Goal: Task Accomplishment & Management: Use online tool/utility

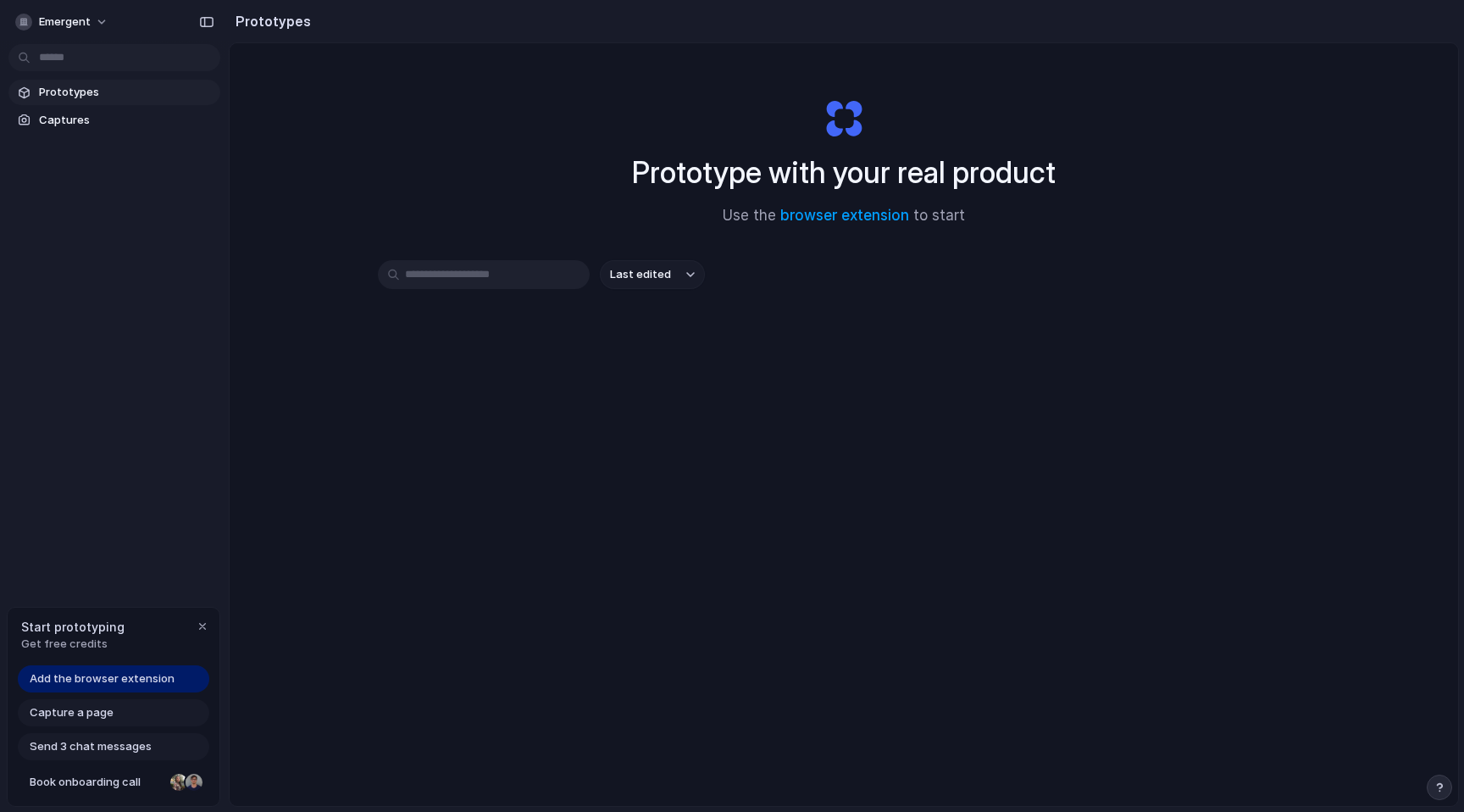
click at [71, 91] on span "Prototypes" at bounding box center [127, 92] width 175 height 17
click at [70, 109] on link "Captures" at bounding box center [114, 120] width 212 height 25
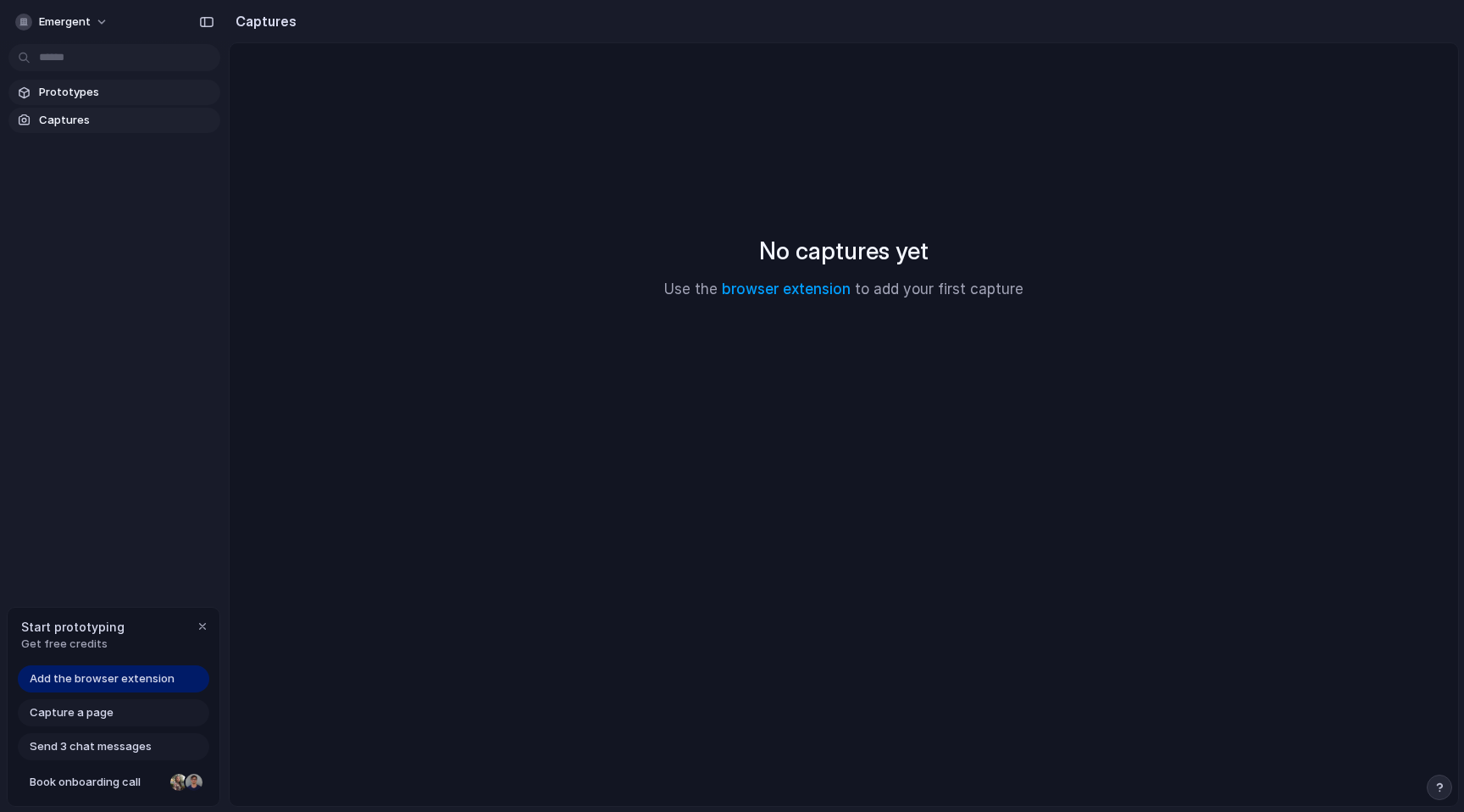
click at [67, 97] on span "Prototypes" at bounding box center [127, 92] width 175 height 17
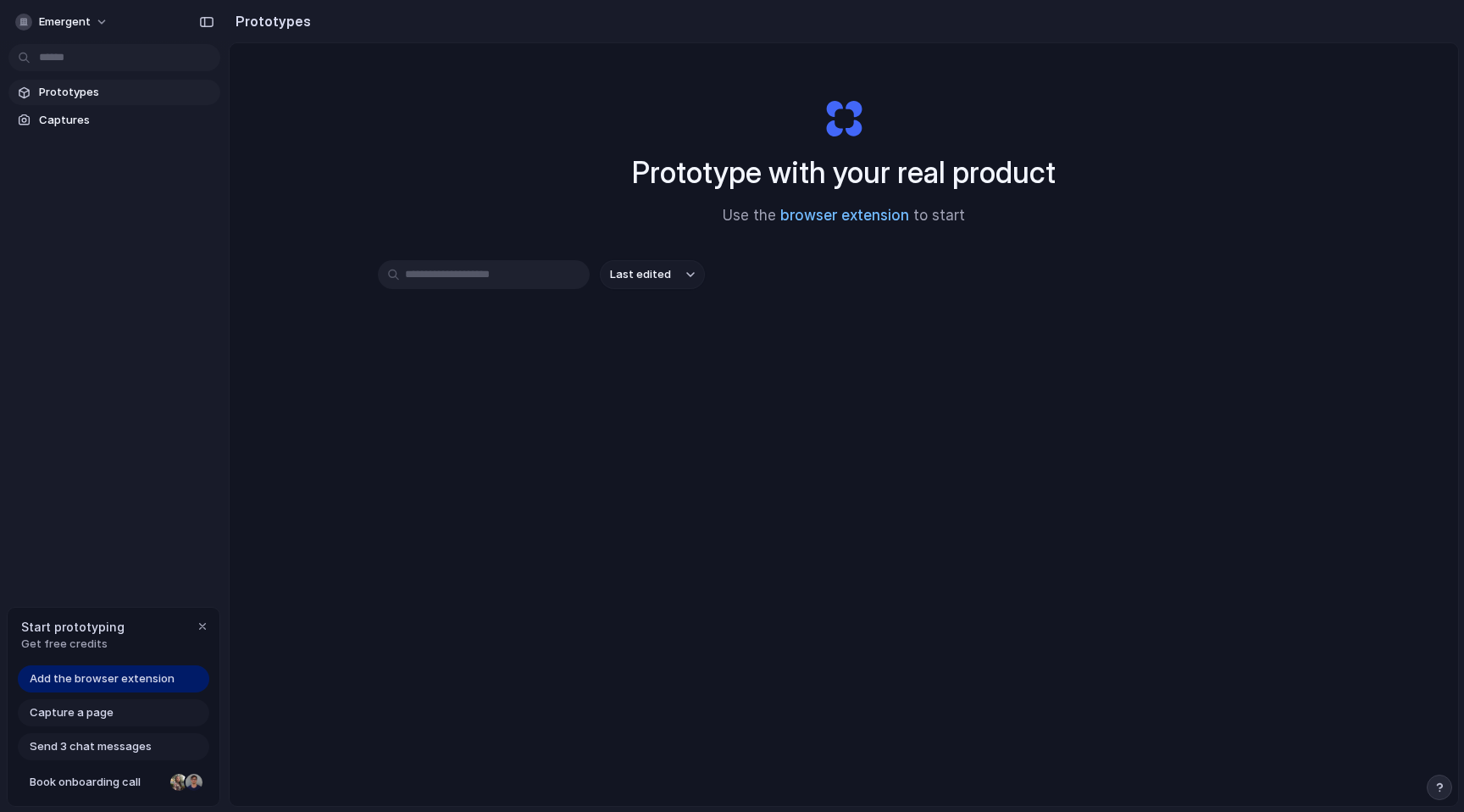
click at [828, 224] on link "browser extension" at bounding box center [844, 215] width 128 height 17
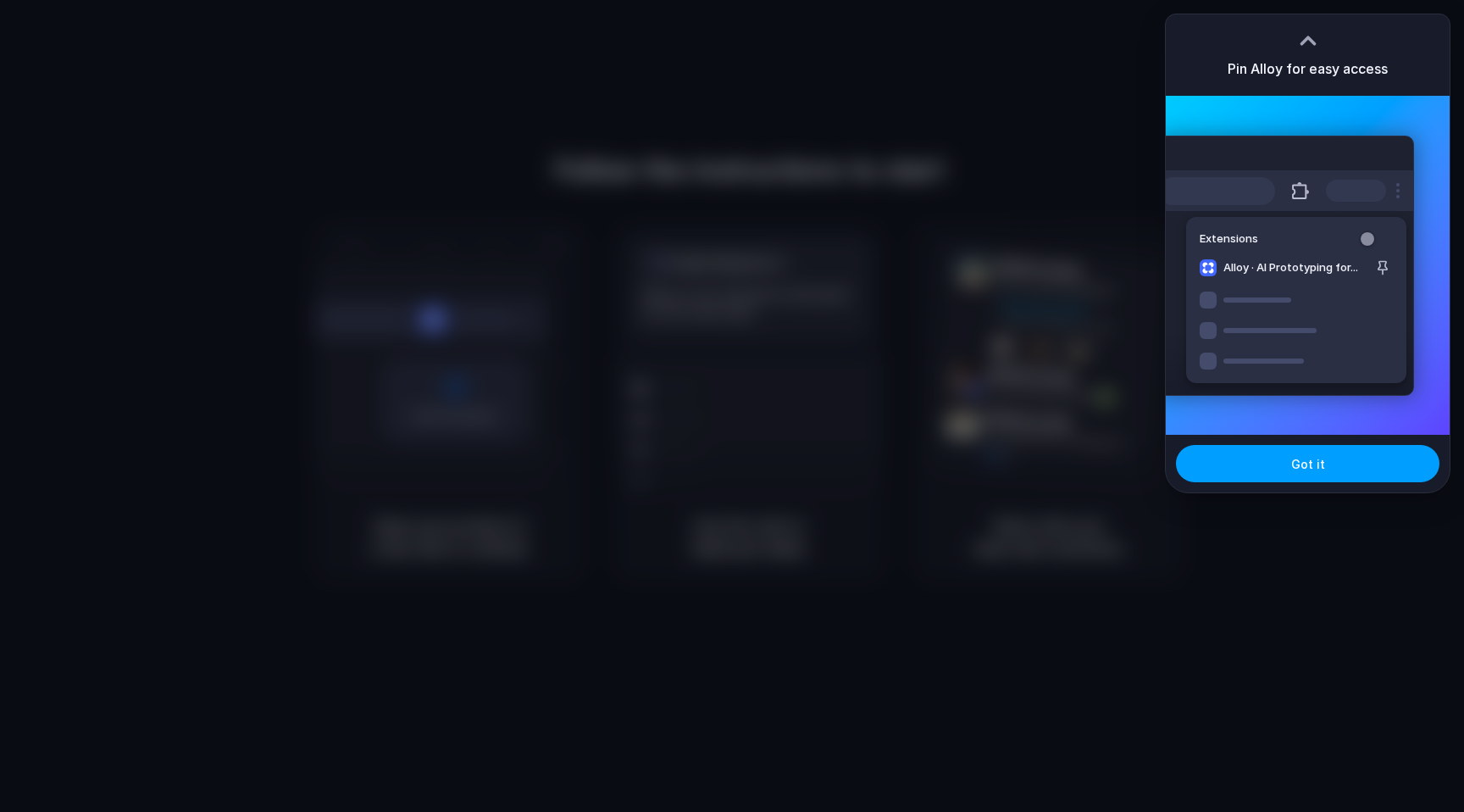
click at [1260, 469] on button "Got it" at bounding box center [1308, 463] width 263 height 38
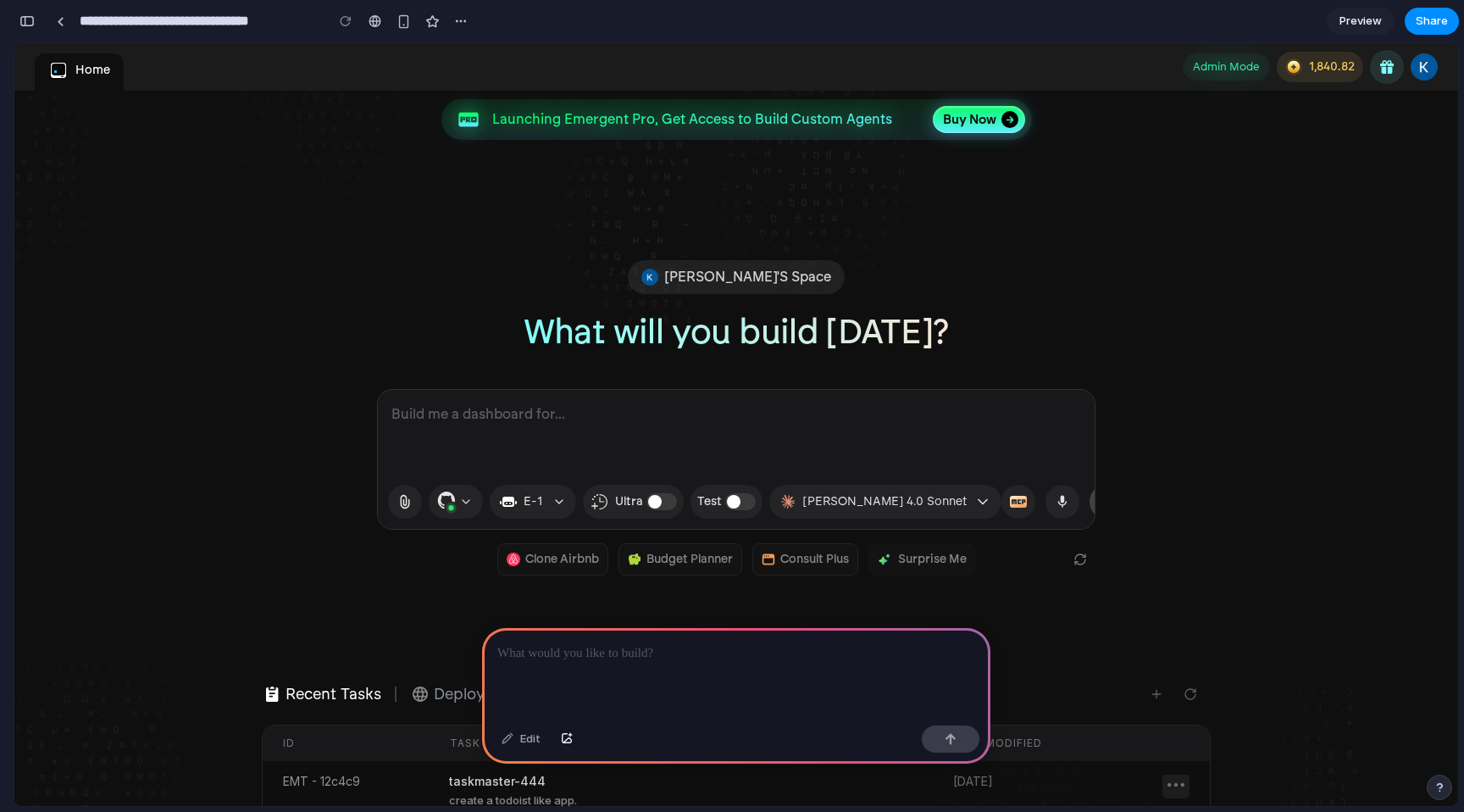
click at [579, 677] on div at bounding box center [737, 673] width 509 height 91
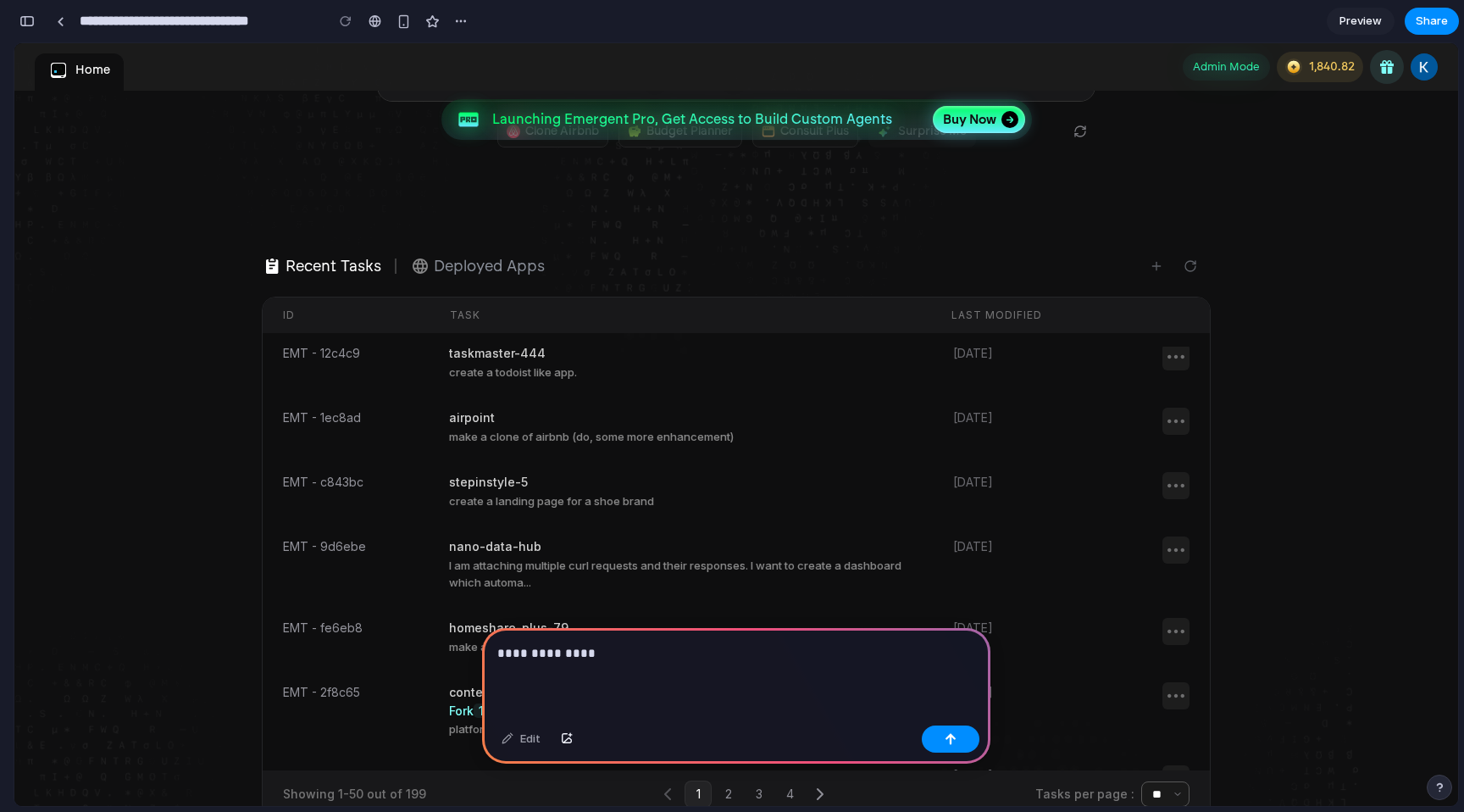
scroll to position [167, 0]
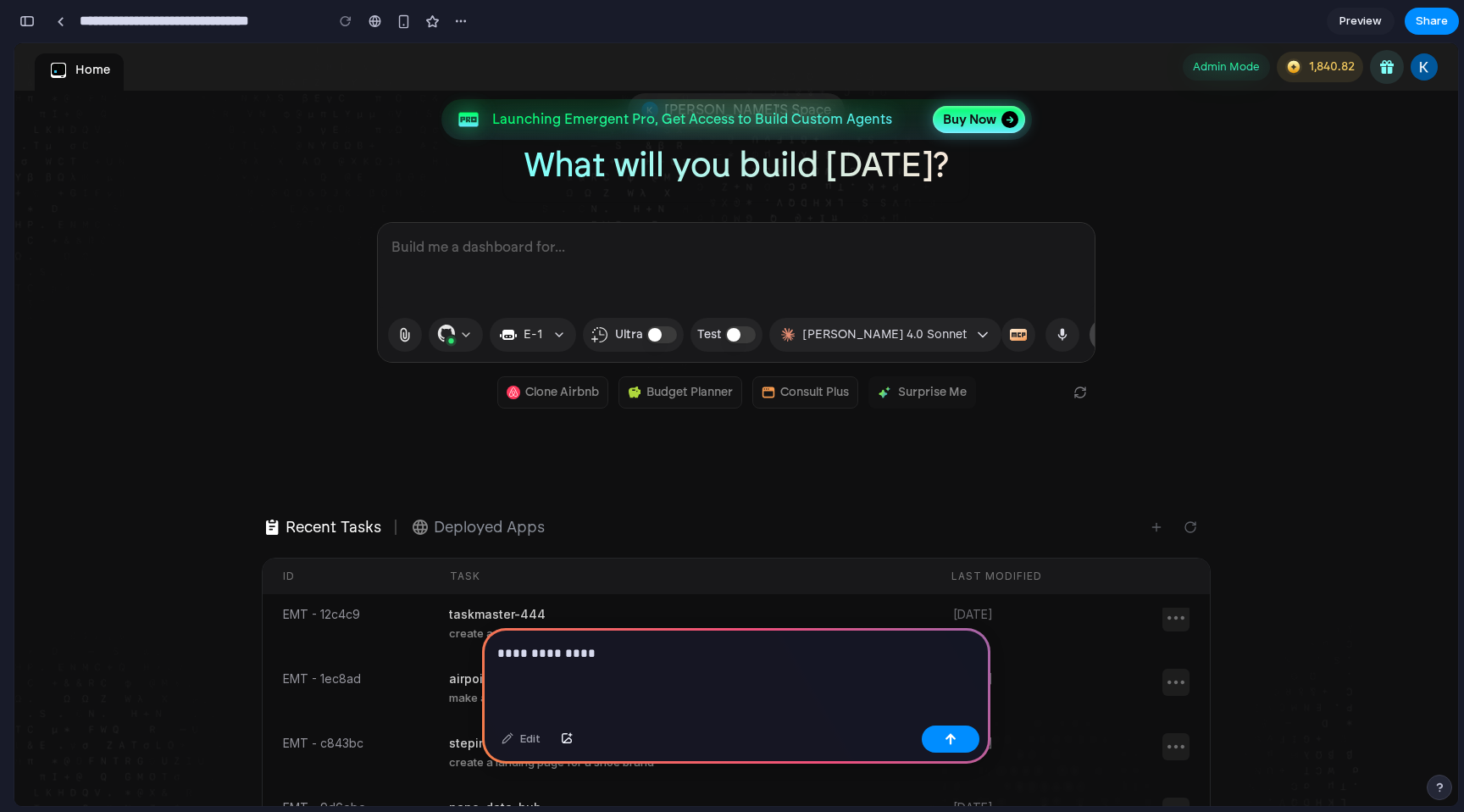
click at [645, 507] on div "Recent Tasks Deployed Apps ID TASK LAST MODIFIED ID Task EMT - 4c94cf streak-ma…" at bounding box center [736, 754] width 976 height 651
click at [677, 671] on div "**********" at bounding box center [737, 673] width 509 height 91
click at [732, 664] on div "**********" at bounding box center [737, 673] width 509 height 91
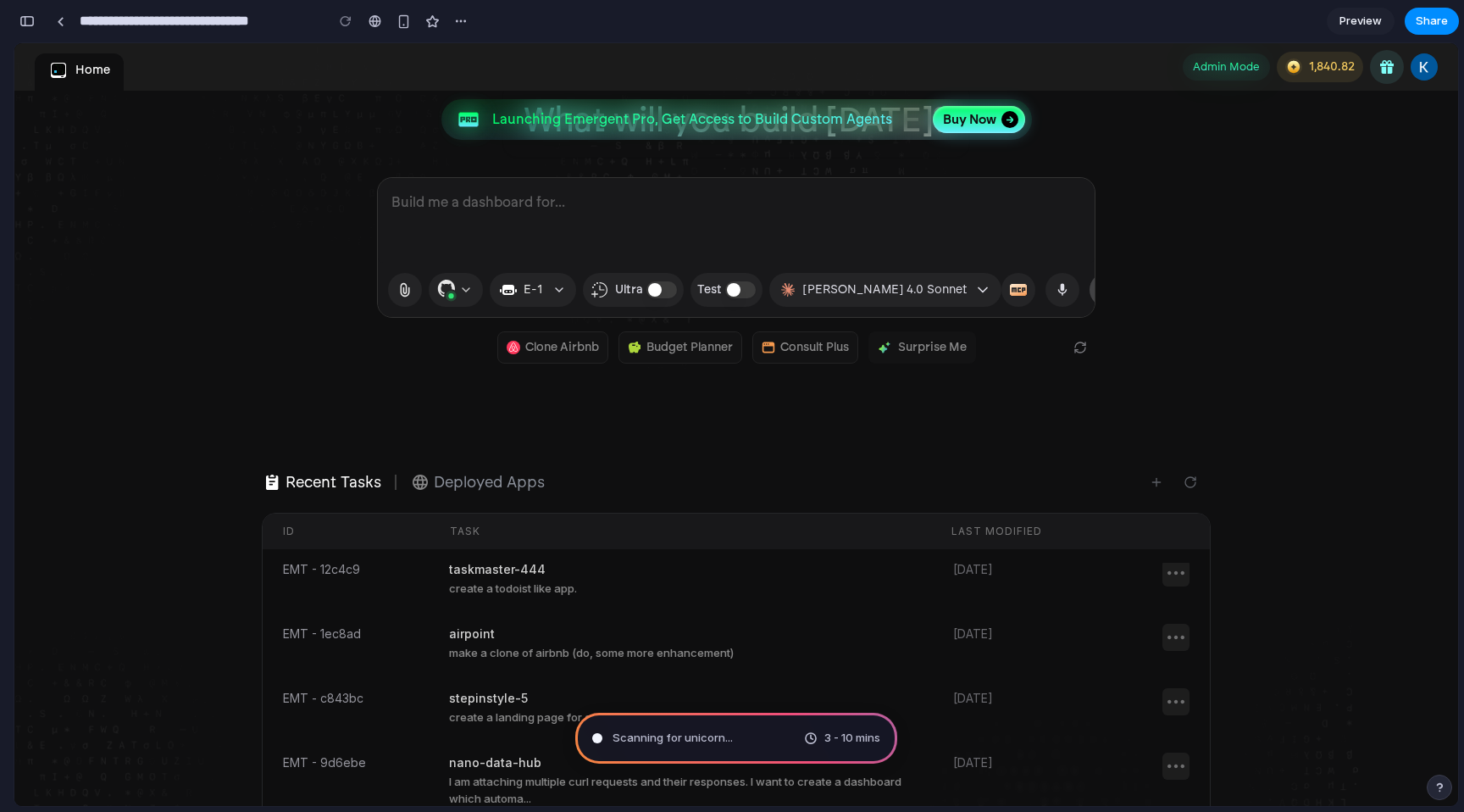
scroll to position [0, 0]
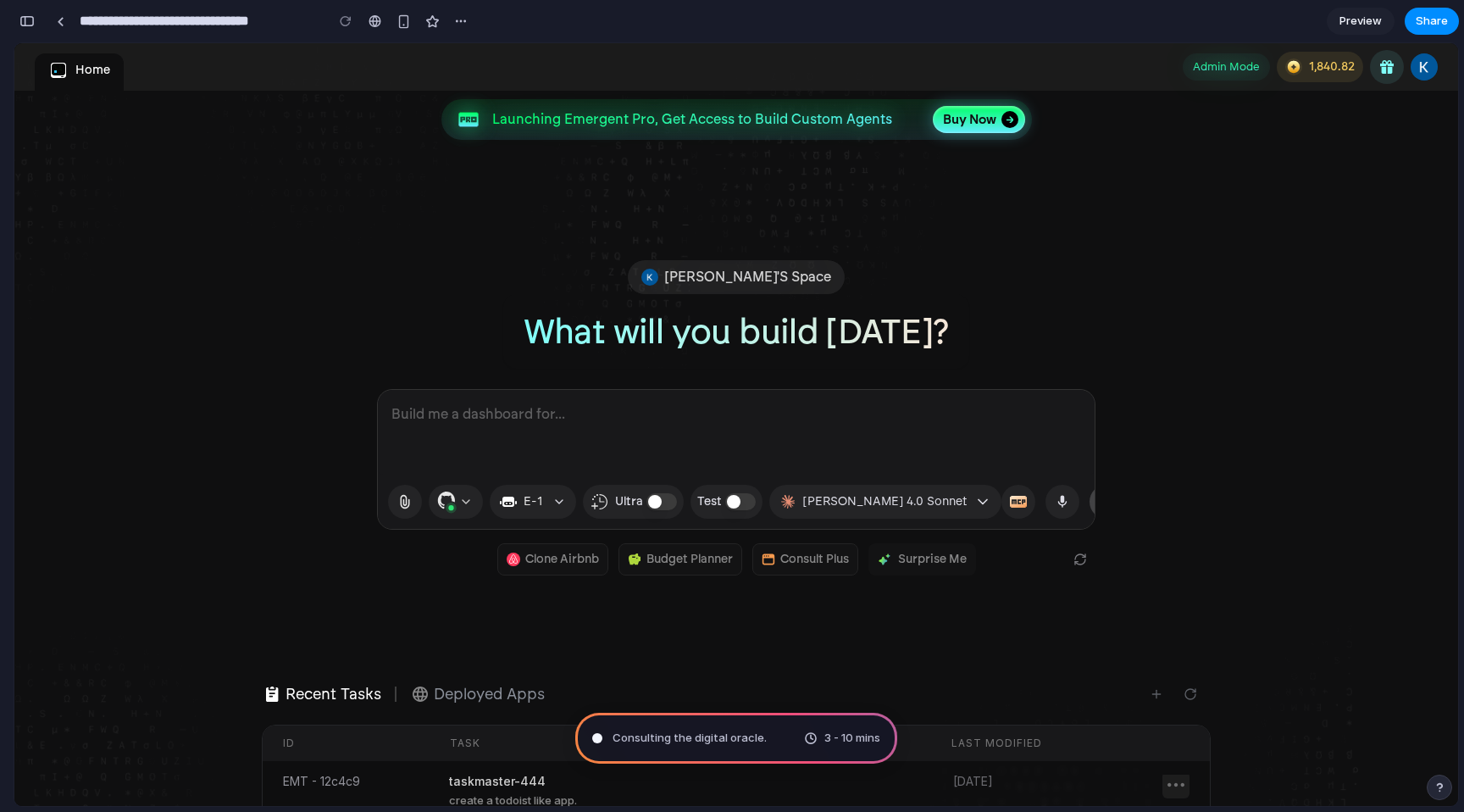
click at [756, 281] on p "[PERSON_NAME]'s Space" at bounding box center [748, 276] width 166 height 20
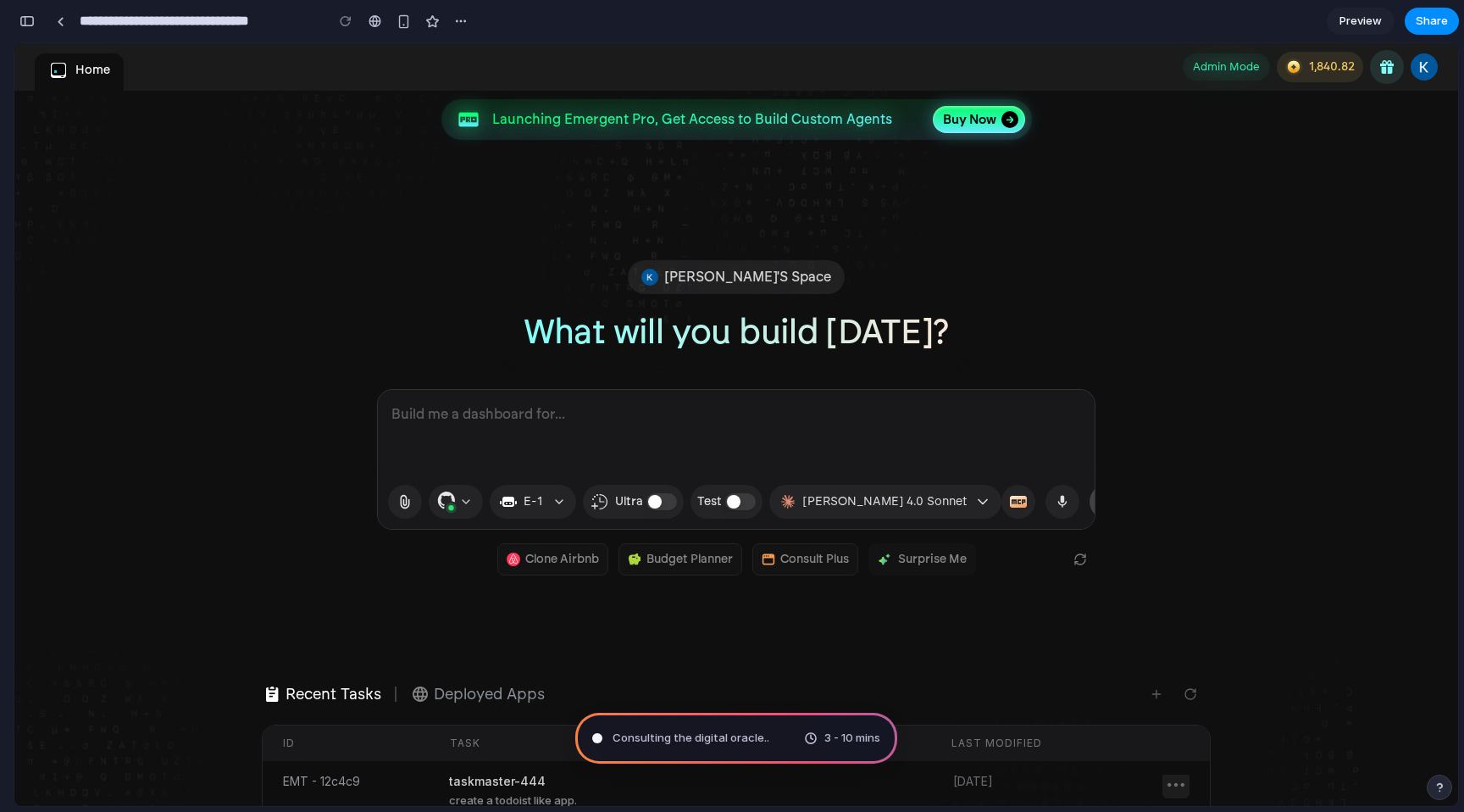
click at [756, 281] on p "[PERSON_NAME]'s Space" at bounding box center [748, 276] width 166 height 20
click at [1016, 319] on div "Kaushik's Space What will you build today? Clone Youtube Idea Logger Consult Pl…" at bounding box center [736, 428] width 976 height 336
click at [996, 111] on button "Buy Now" at bounding box center [979, 119] width 93 height 27
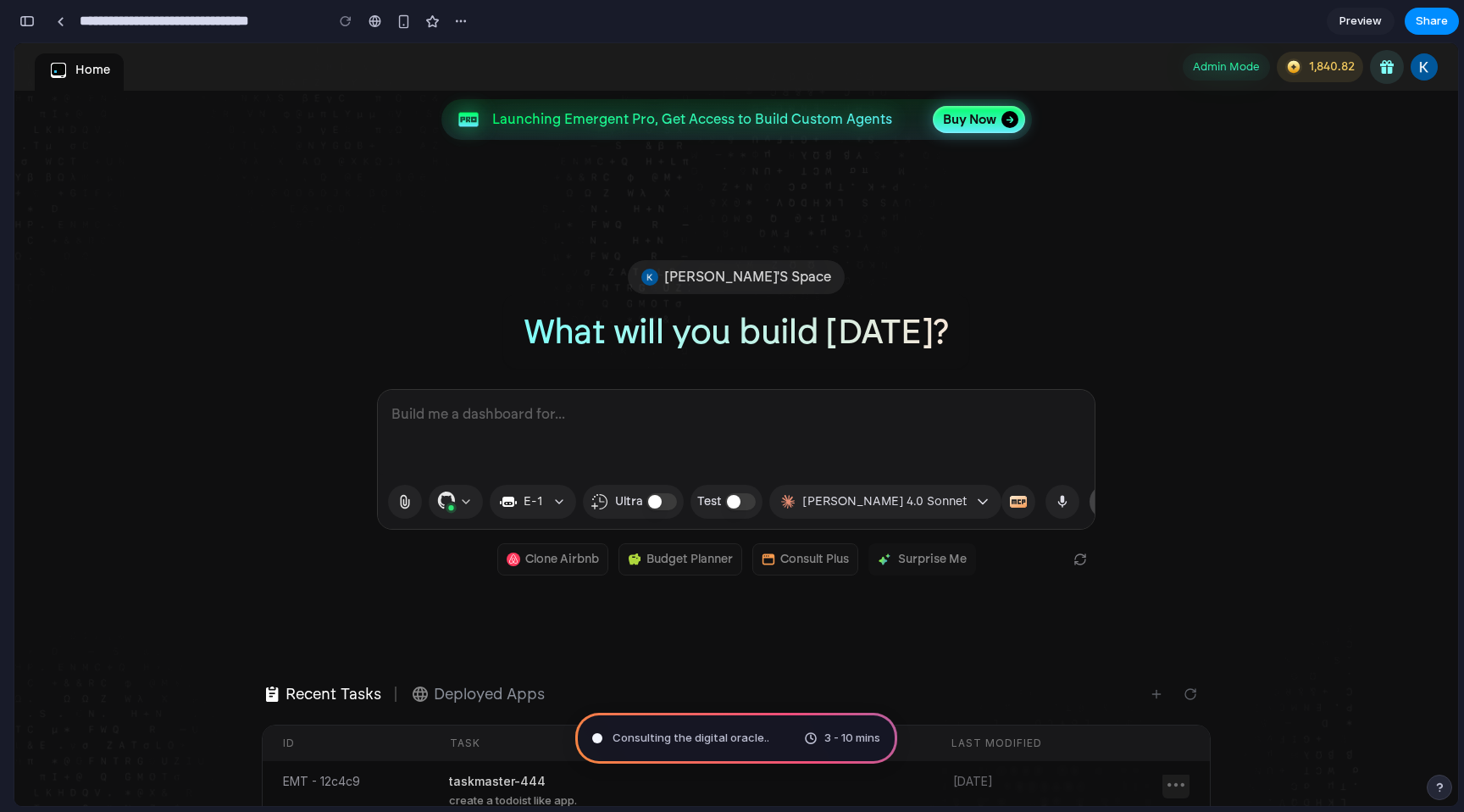
click at [757, 453] on textarea at bounding box center [736, 432] width 717 height 85
type textarea "**********"
click at [544, 504] on button "E-1" at bounding box center [532, 502] width 87 height 34
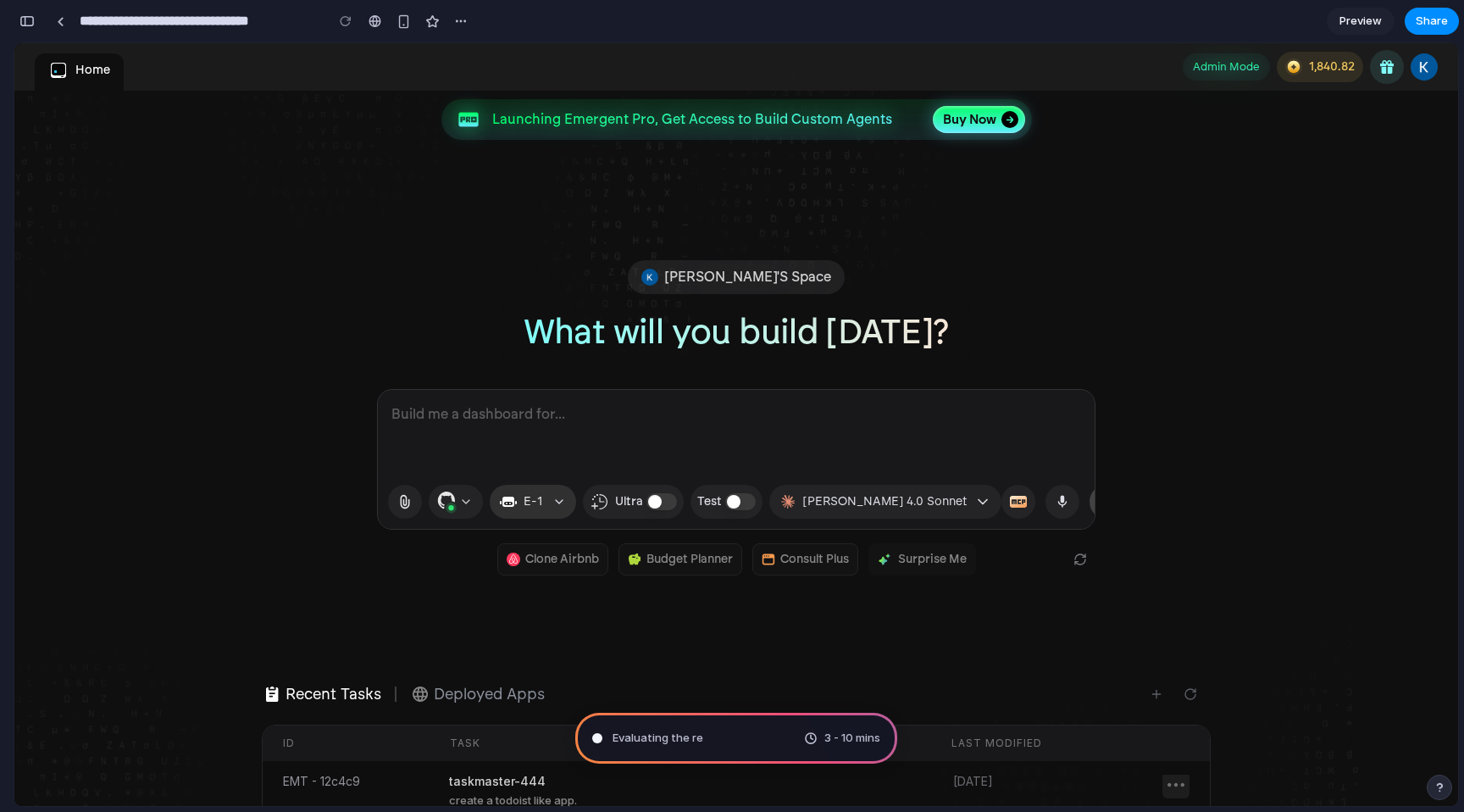
click at [544, 504] on button "E-1" at bounding box center [532, 502] width 87 height 34
click at [649, 505] on button "button" at bounding box center [662, 501] width 31 height 17
click at [727, 510] on div "Test" at bounding box center [726, 501] width 59 height 20
click at [727, 509] on button "button" at bounding box center [740, 501] width 31 height 17
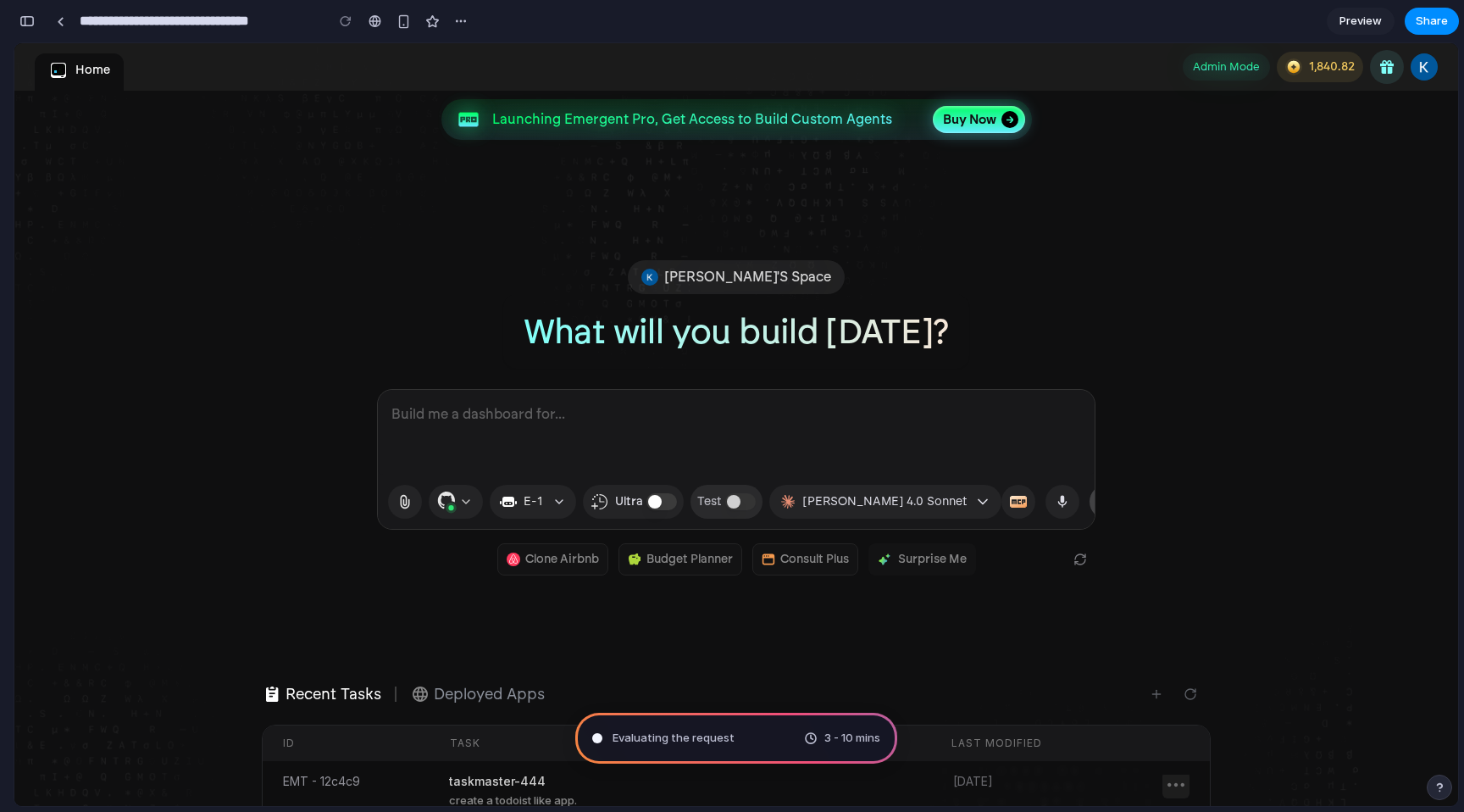
click at [727, 509] on button "button" at bounding box center [740, 501] width 31 height 17
click at [483, 428] on textarea at bounding box center [736, 432] width 717 height 85
type textarea "**********"
click at [524, 506] on span "E-1" at bounding box center [532, 501] width 18 height 20
drag, startPoint x: 524, startPoint y: 506, endPoint x: 497, endPoint y: 506, distance: 27.0
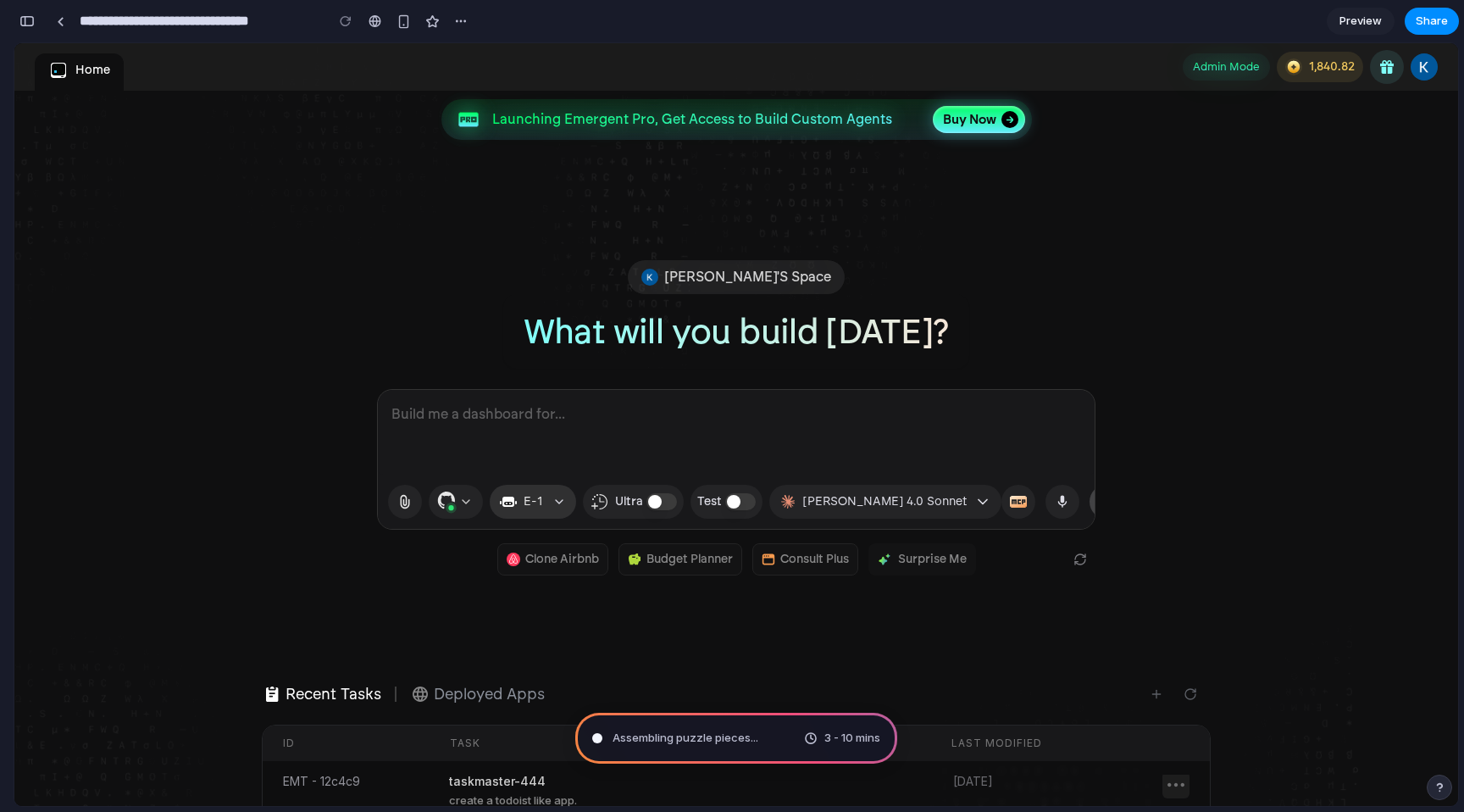
click at [524, 506] on span "E-1" at bounding box center [532, 501] width 18 height 20
click at [418, 510] on button "button" at bounding box center [405, 502] width 34 height 34
click at [448, 506] on img "button" at bounding box center [447, 502] width 24 height 24
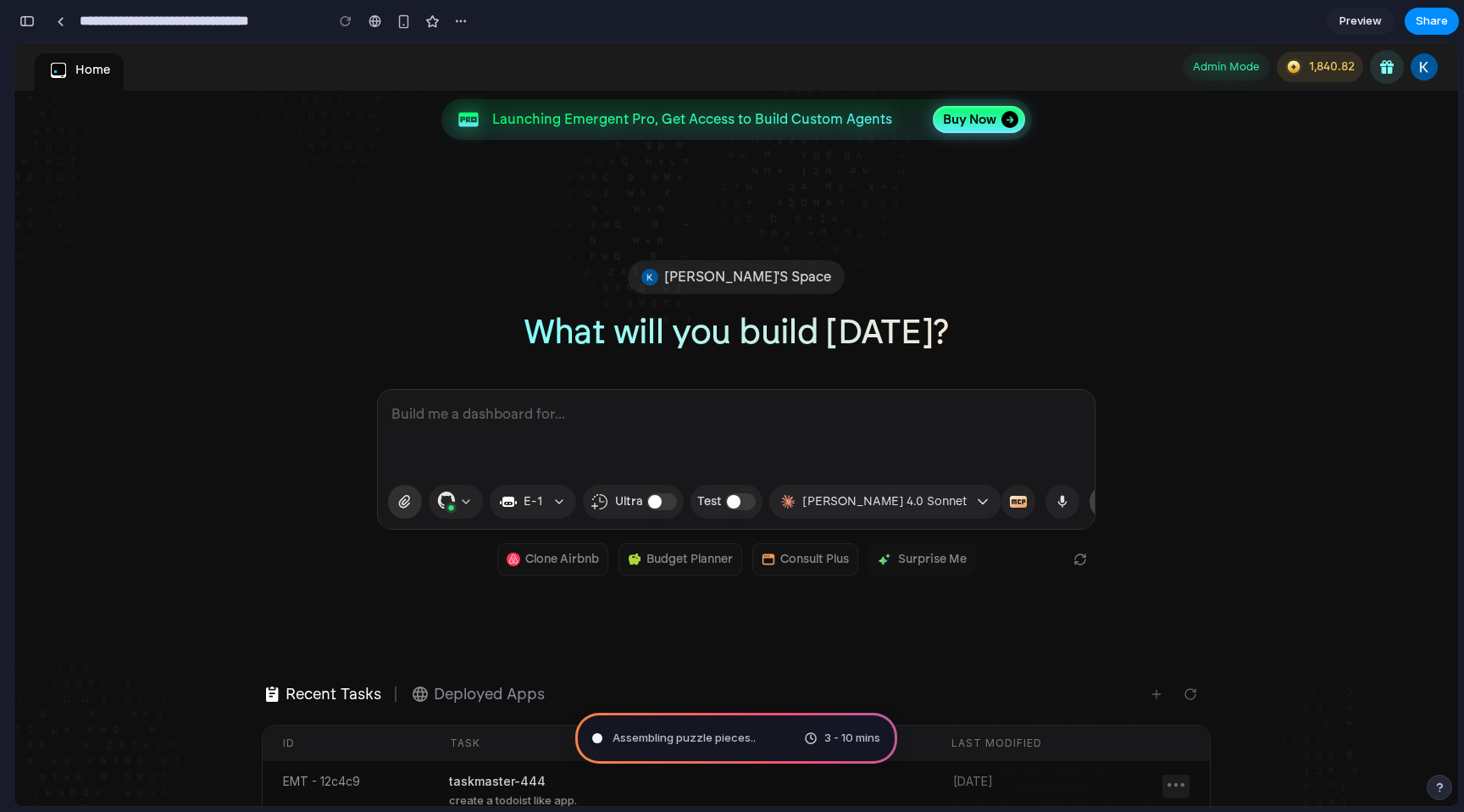
click at [392, 506] on button "button" at bounding box center [405, 502] width 34 height 34
click at [657, 500] on button "button" at bounding box center [662, 501] width 31 height 17
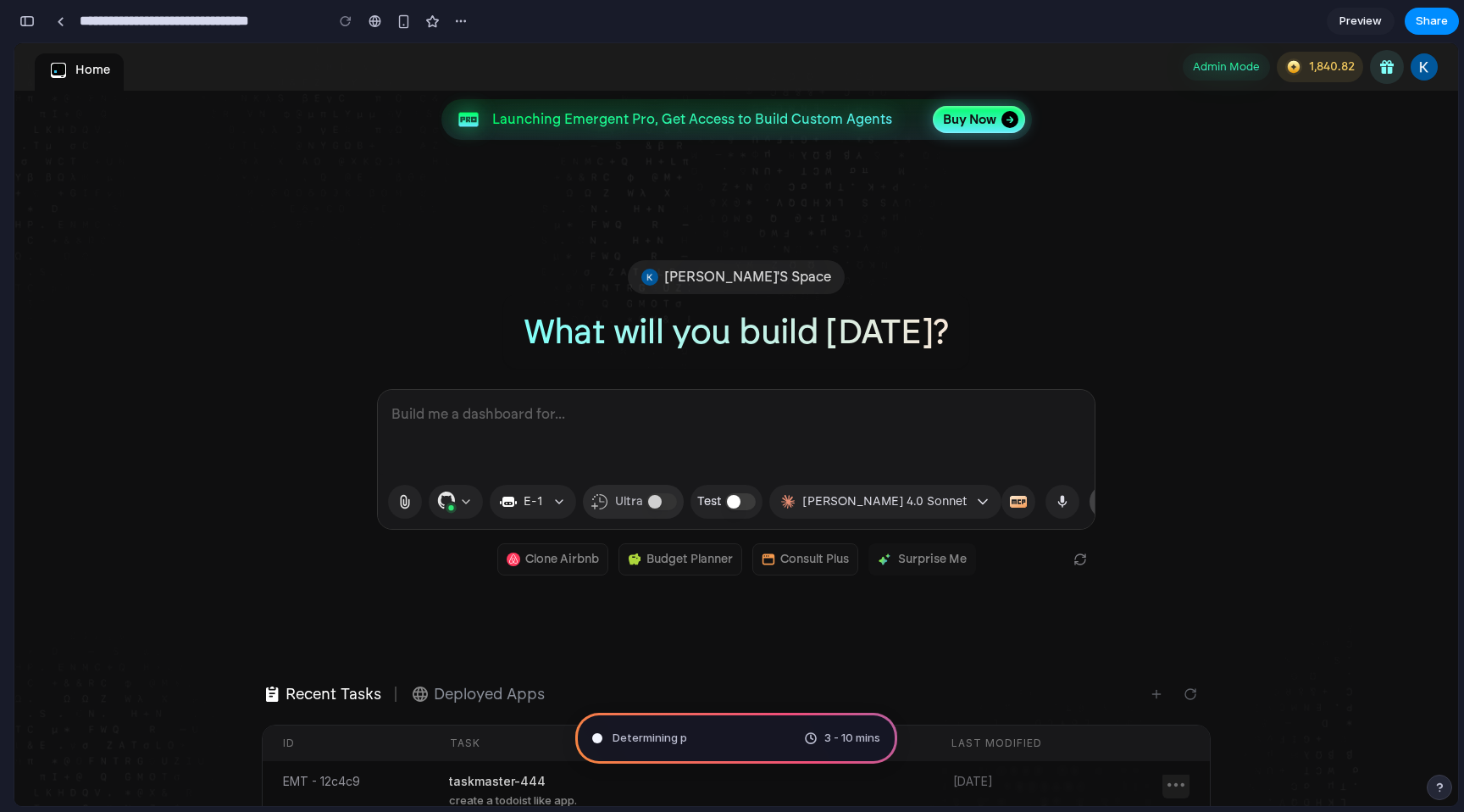
click at [657, 500] on button "button" at bounding box center [662, 501] width 31 height 17
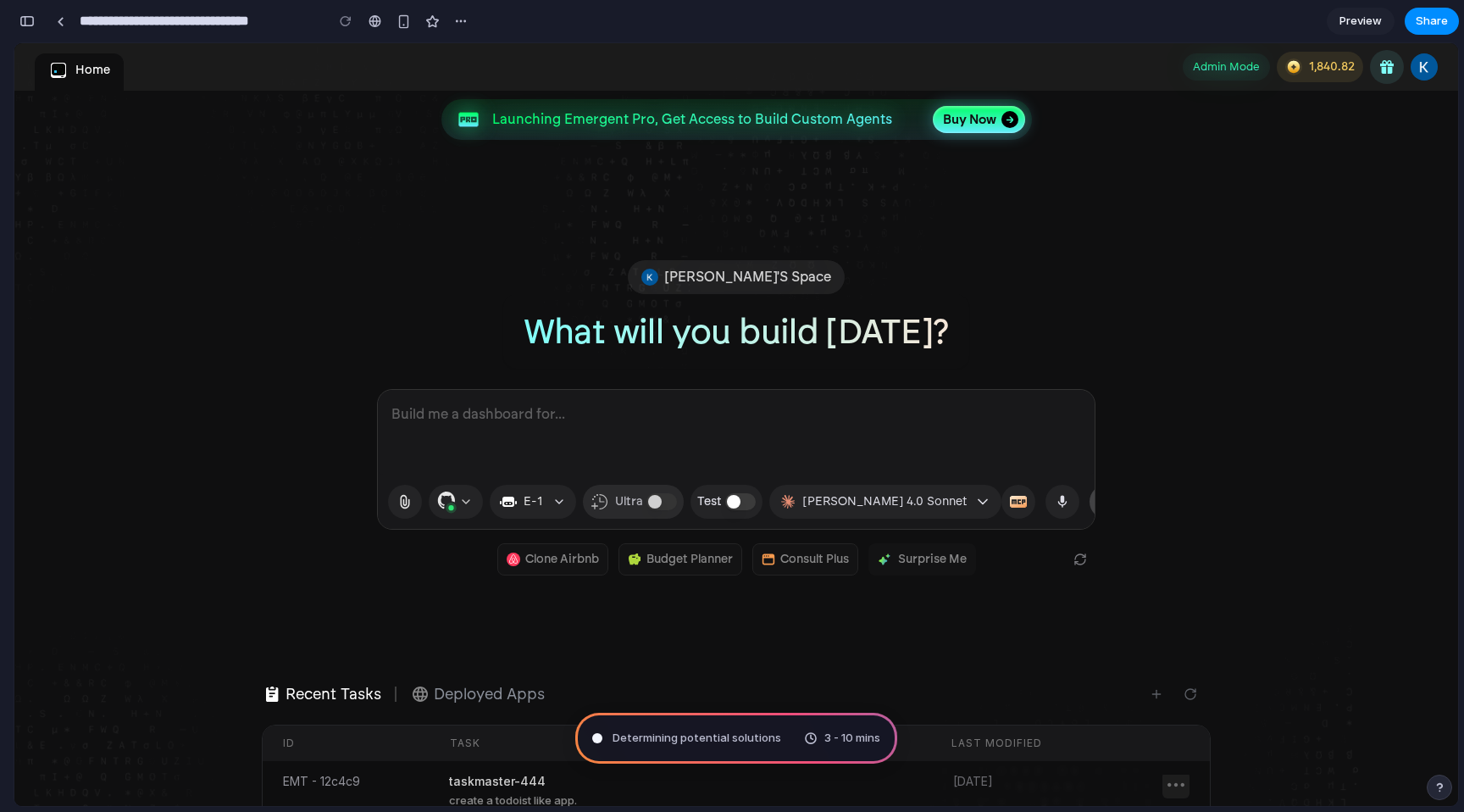
click at [657, 500] on button "button" at bounding box center [662, 501] width 31 height 17
click at [738, 498] on button "button" at bounding box center [740, 501] width 31 height 17
click at [734, 498] on button "button" at bounding box center [740, 501] width 31 height 17
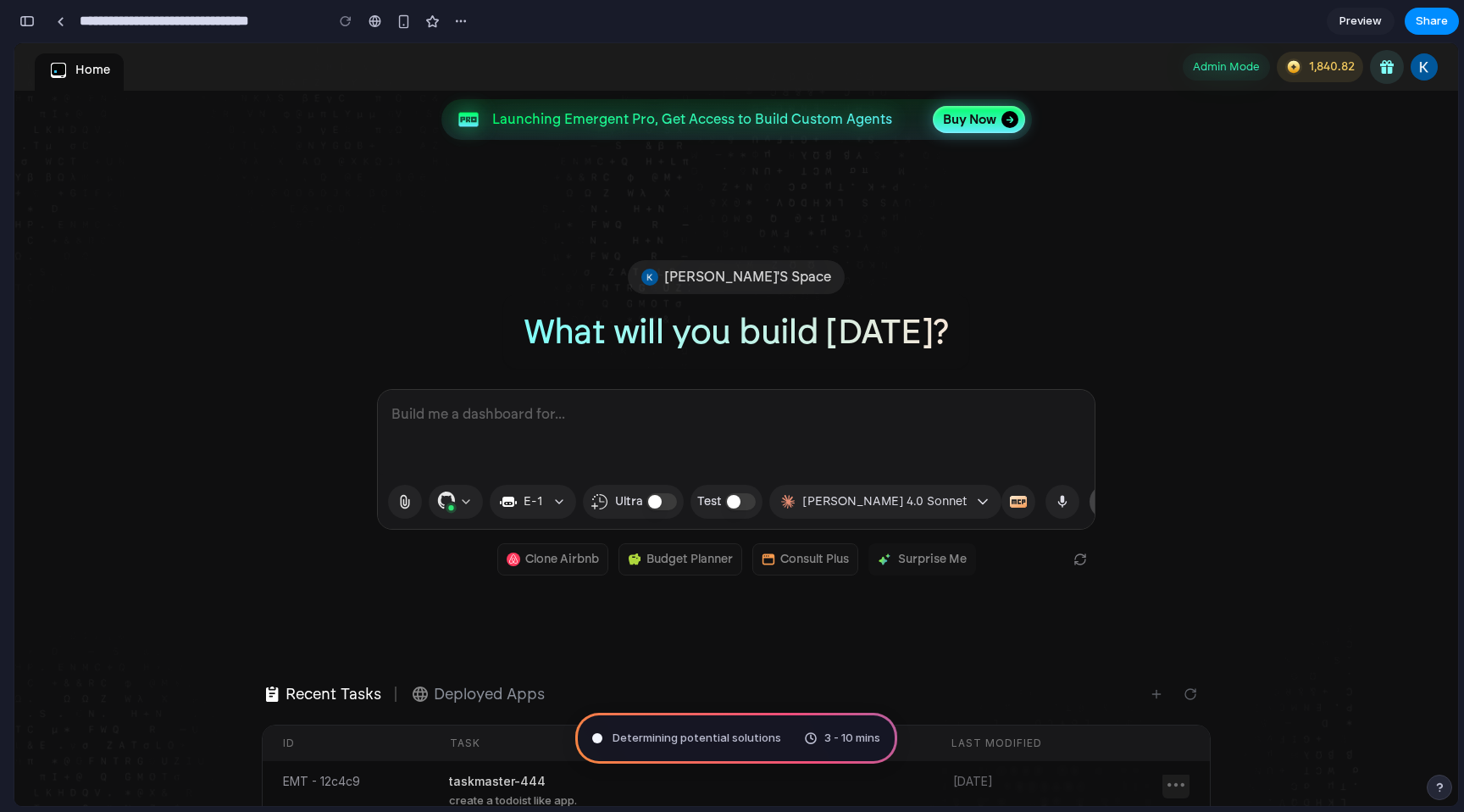
click at [841, 500] on span "[PERSON_NAME] 4.0 Sonnet" at bounding box center [885, 501] width 164 height 20
type input "**********"
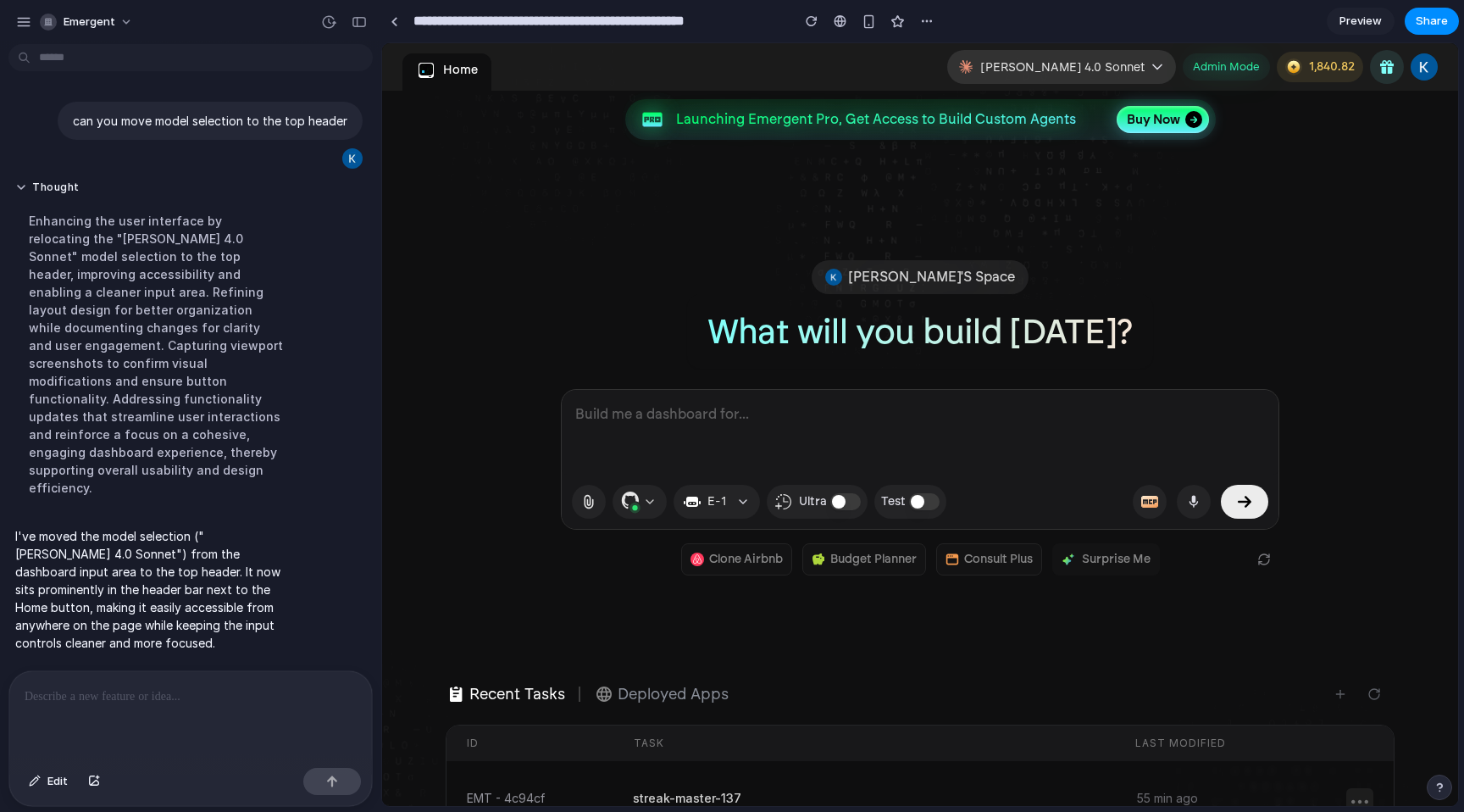
click at [1054, 54] on button "[PERSON_NAME] 4.0 Sonnet" at bounding box center [1062, 66] width 229 height 34
click at [1055, 66] on span "[PERSON_NAME] 4.0 Sonnet" at bounding box center [1064, 67] width 164 height 17
click at [1151, 66] on icon "button" at bounding box center [1157, 66] width 17 height 17
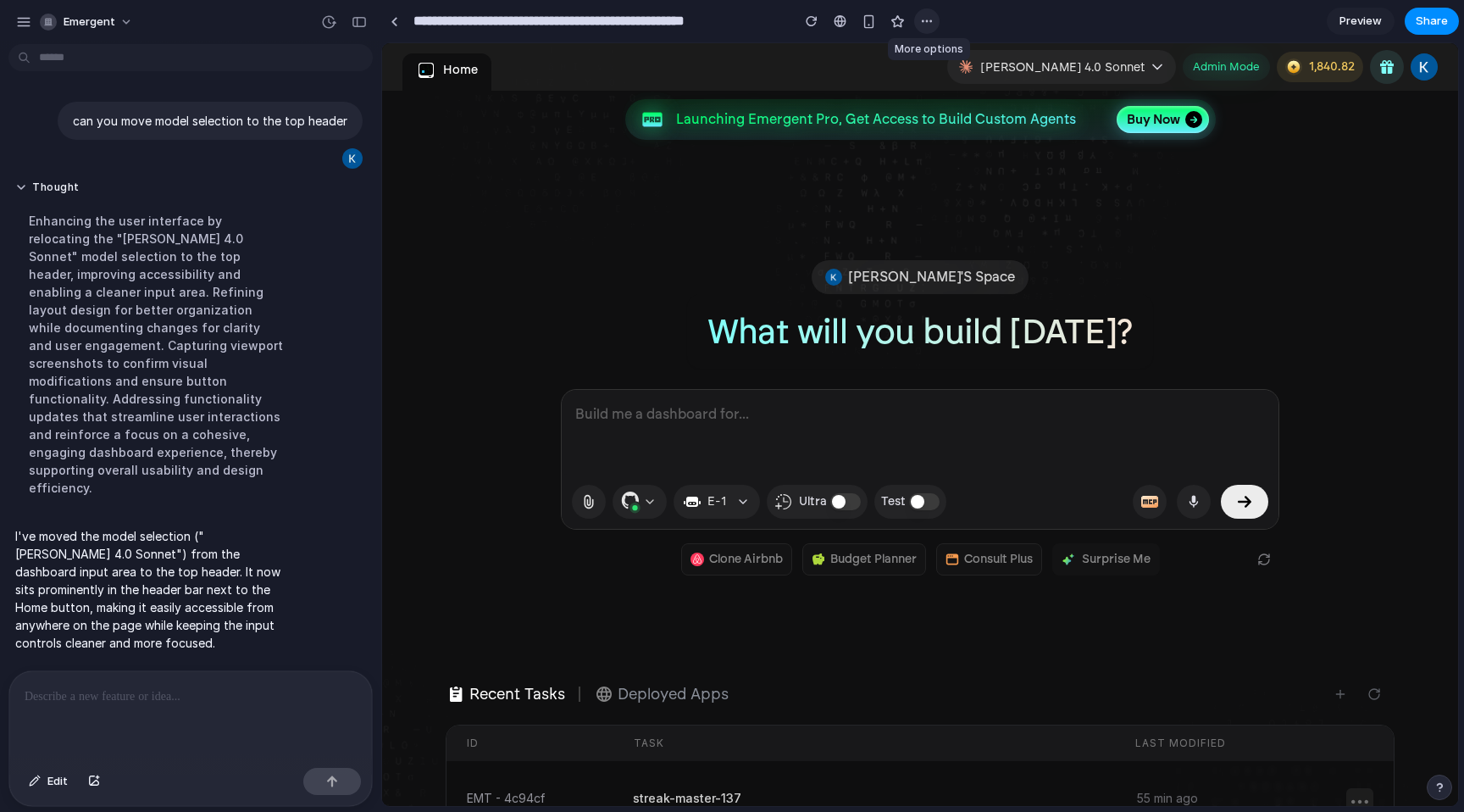
click at [928, 18] on div "button" at bounding box center [927, 21] width 14 height 14
click at [781, 379] on div "Duplicate Delete" at bounding box center [732, 406] width 1464 height 812
click at [1349, 24] on span "Preview" at bounding box center [1361, 21] width 42 height 17
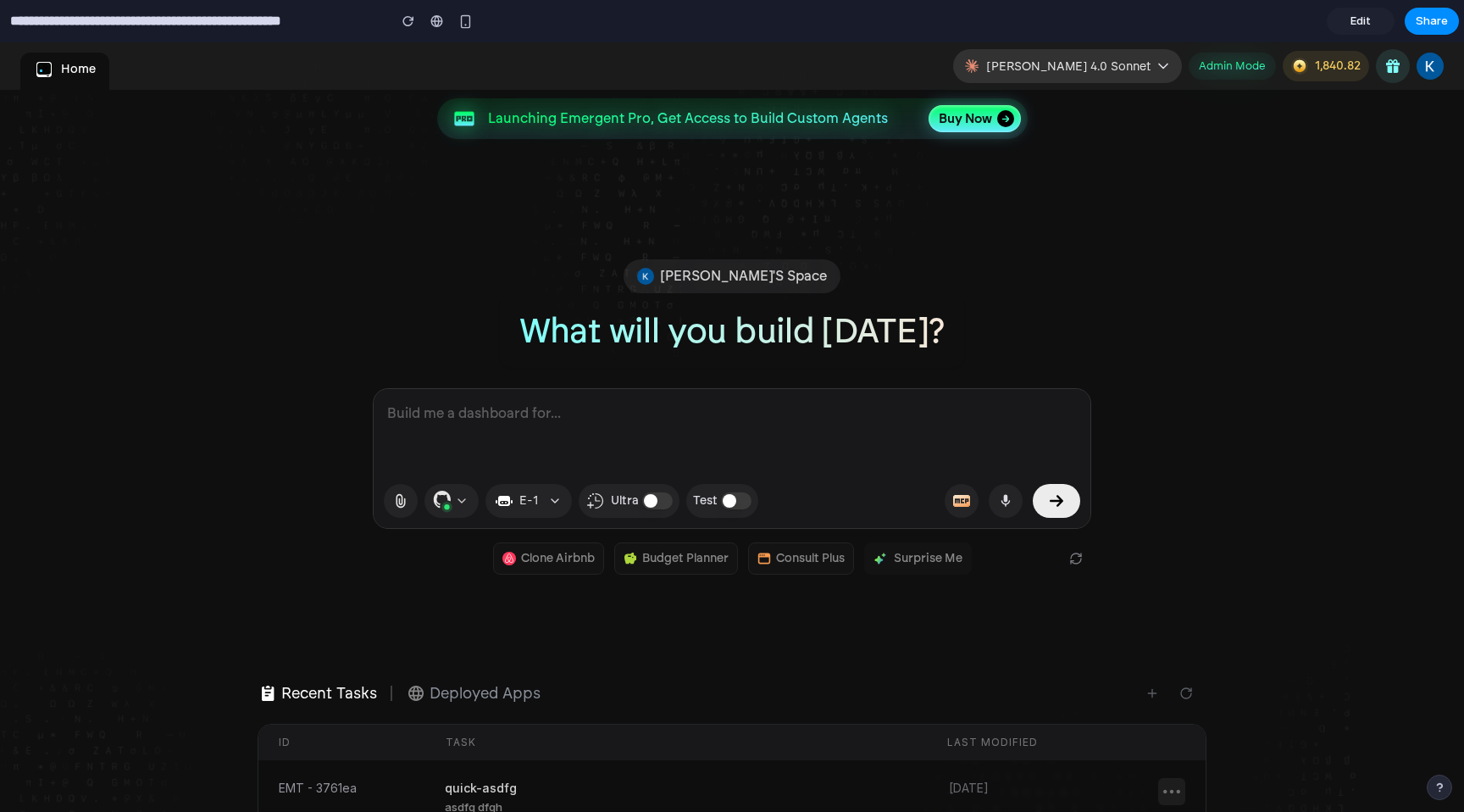
click at [1128, 69] on span "[PERSON_NAME] 4.0 Sonnet" at bounding box center [1069, 66] width 164 height 17
click at [1000, 499] on icon "button" at bounding box center [1006, 500] width 14 height 17
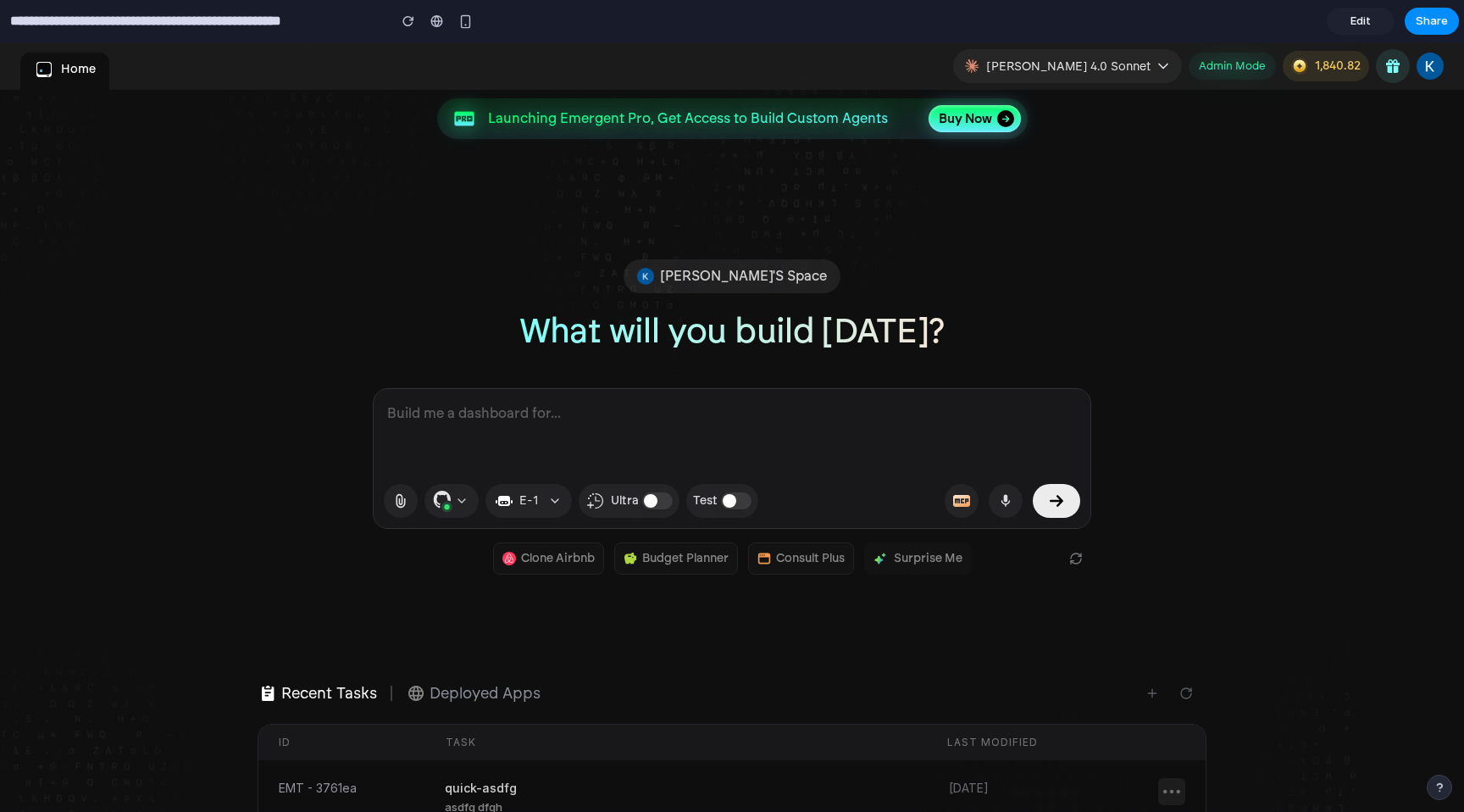
click at [944, 422] on textarea at bounding box center [732, 431] width 717 height 85
type textarea "****"
click at [918, 245] on div "Launching Emergent Pro, Get Access to Build Custom Agents Buy Now Kaushik's Spa…" at bounding box center [732, 475] width 1464 height 769
click at [1426, 29] on span "Share" at bounding box center [1432, 21] width 32 height 17
click at [1323, 278] on div "Share ' Emergent Dashboard: Model Selection Header Adjustment ' Kaushik ASP Cre…" at bounding box center [732, 406] width 1464 height 812
